Goal: Find specific page/section: Locate item on page

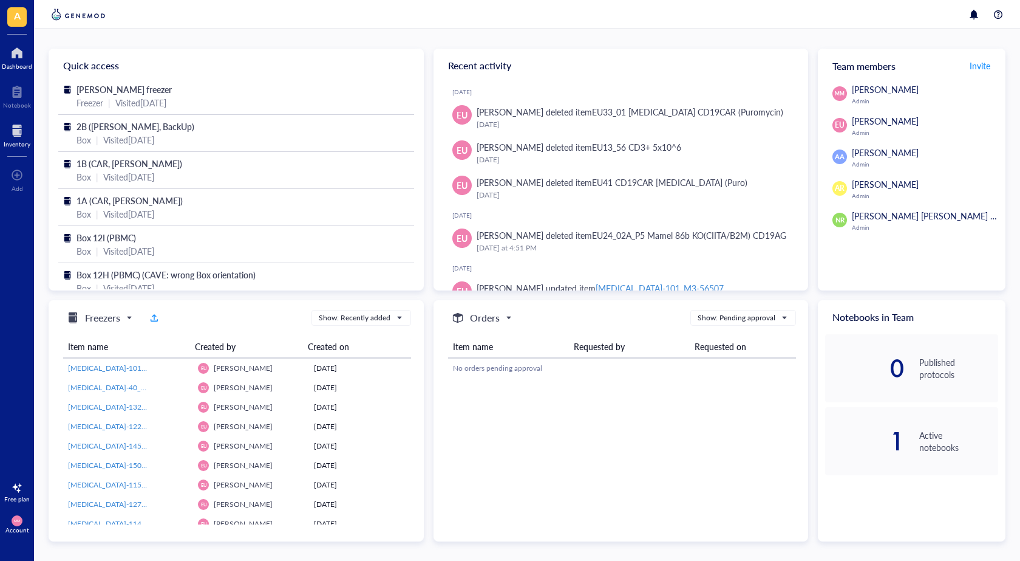
click at [18, 135] on div at bounding box center [17, 130] width 27 height 19
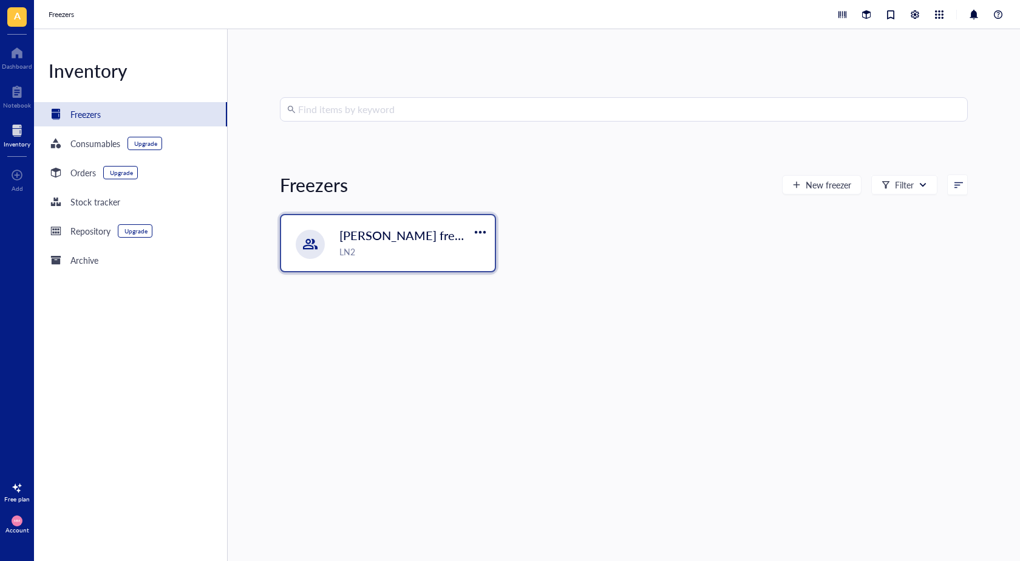
click at [384, 265] on div "[PERSON_NAME] freezer LN2" at bounding box center [388, 243] width 214 height 56
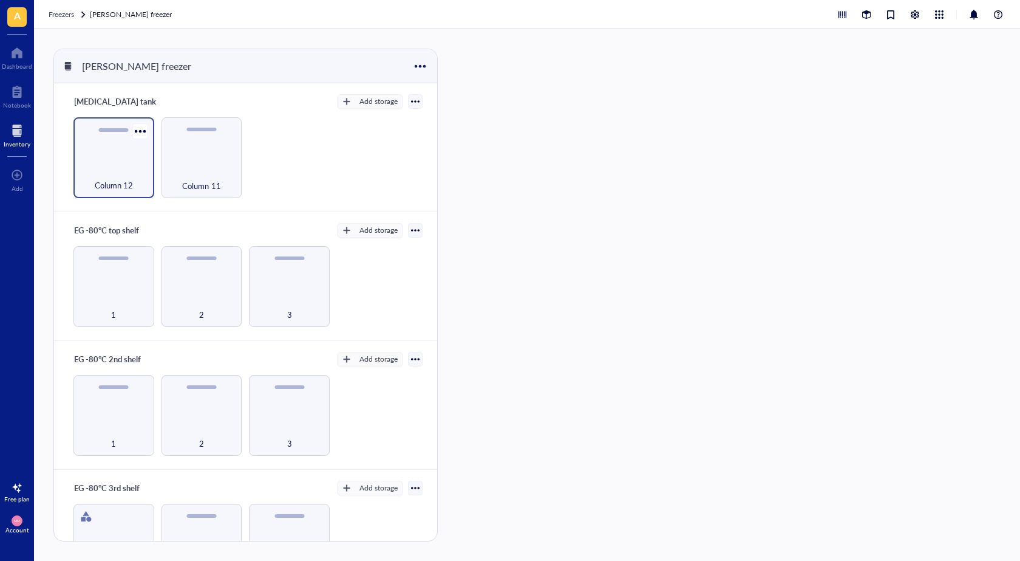
click at [127, 160] on div "Column 12" at bounding box center [113, 157] width 81 height 81
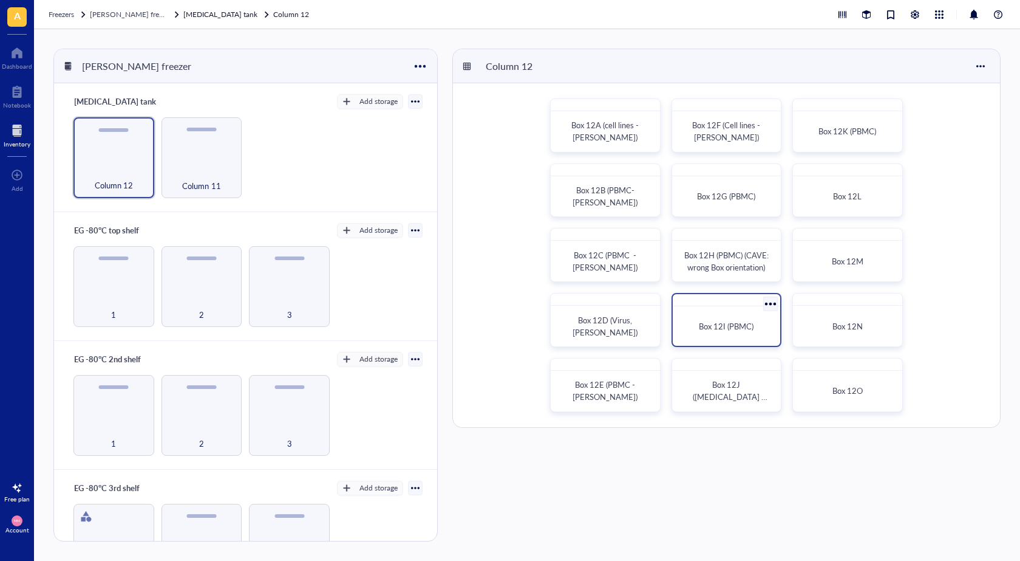
click at [717, 332] on div "Box 12I (PBMC)" at bounding box center [727, 326] width 88 height 12
click at [708, 270] on span "Box 12H (PBMC) (CAVE: wrong Box orientation)" at bounding box center [727, 261] width 86 height 24
